Goal: Task Accomplishment & Management: Use online tool/utility

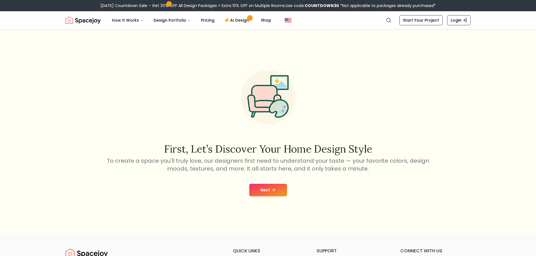
click at [272, 187] on button "Next" at bounding box center [268, 190] width 38 height 12
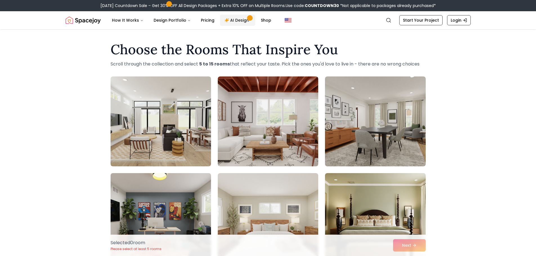
click at [239, 19] on link "AI Design" at bounding box center [237, 20] width 35 height 11
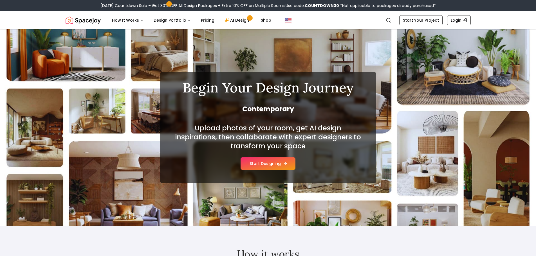
click at [276, 164] on button "Start Designing" at bounding box center [268, 164] width 55 height 12
